Goal: Transaction & Acquisition: Purchase product/service

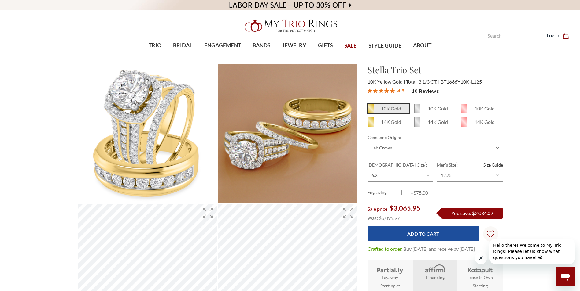
click at [378, 119] on span "14K Gold" at bounding box center [388, 122] width 41 height 9
click at [370, 124] on input "14K Gold" at bounding box center [370, 124] width 0 height 0
radio input "true"
click at [393, 147] on select "Choose Options Natural Lab Grown" at bounding box center [434, 148] width 135 height 13
select select "20197239"
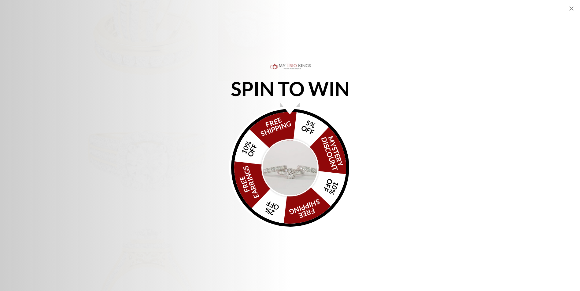
scroll to position [92, 0]
